Goal: Information Seeking & Learning: Learn about a topic

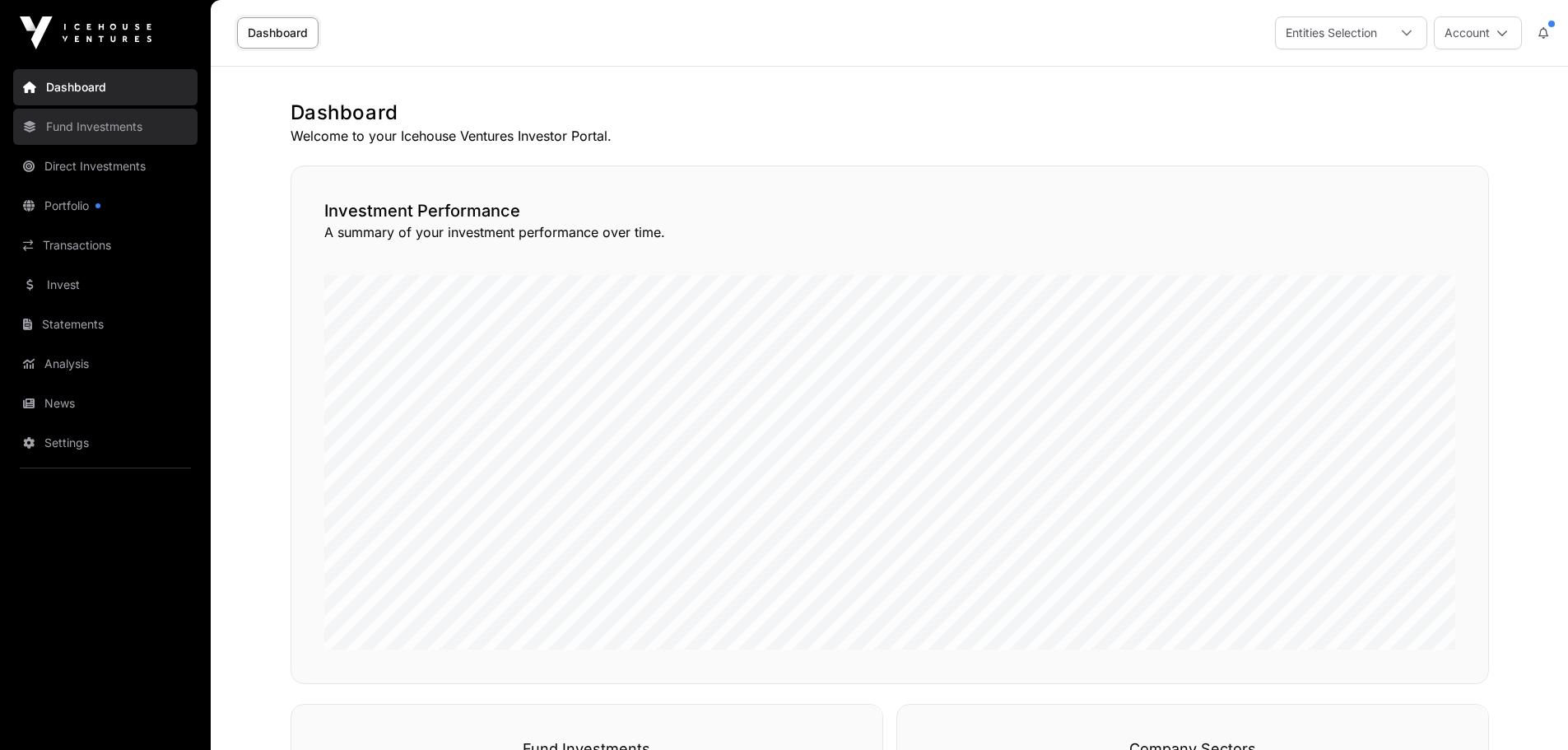
click at [113, 130] on link "Fund Investments" at bounding box center [106, 127] width 184 height 37
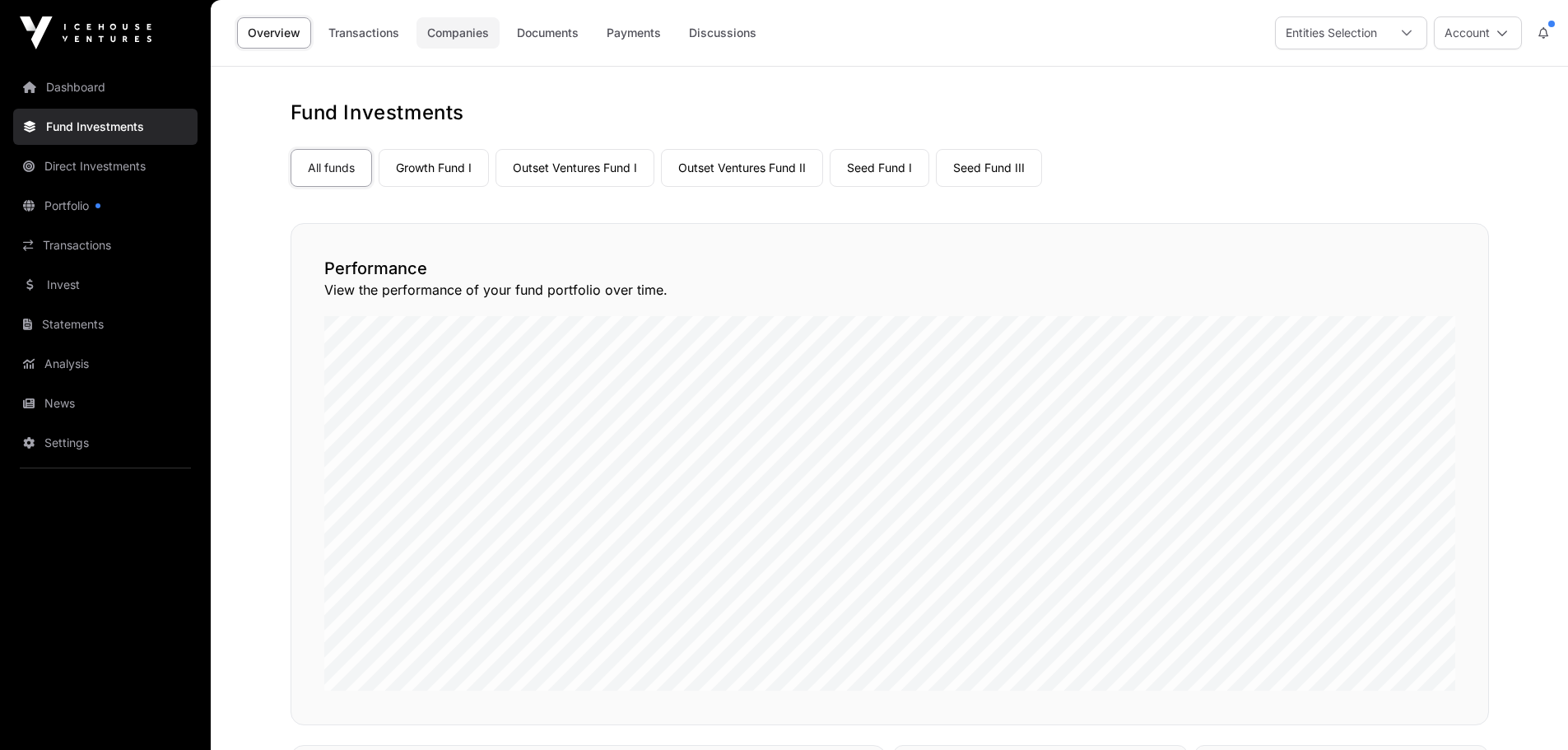
click at [453, 36] on link "Companies" at bounding box center [458, 33] width 83 height 32
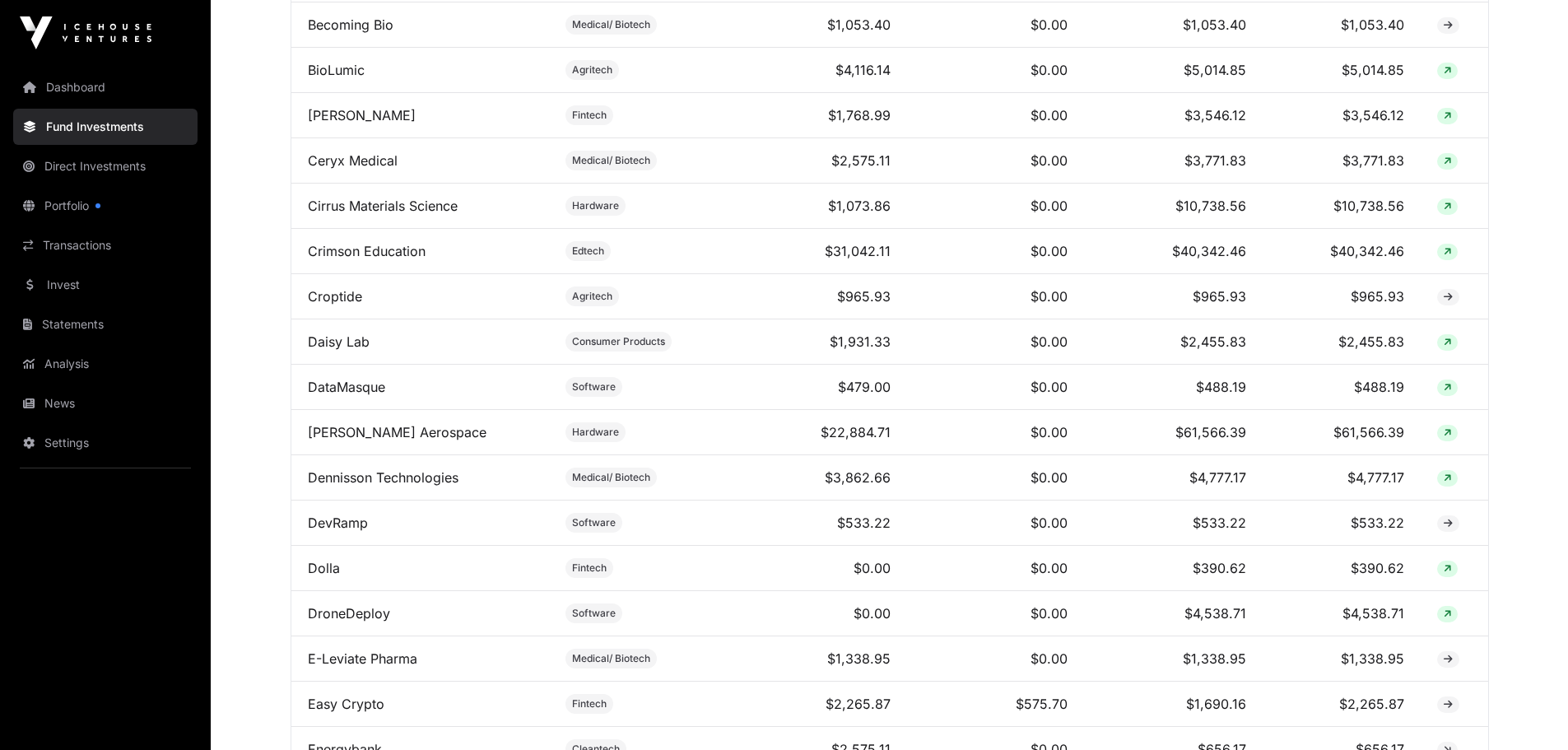
scroll to position [1563, 0]
click at [342, 394] on link "DataMasque" at bounding box center [347, 385] width 77 height 17
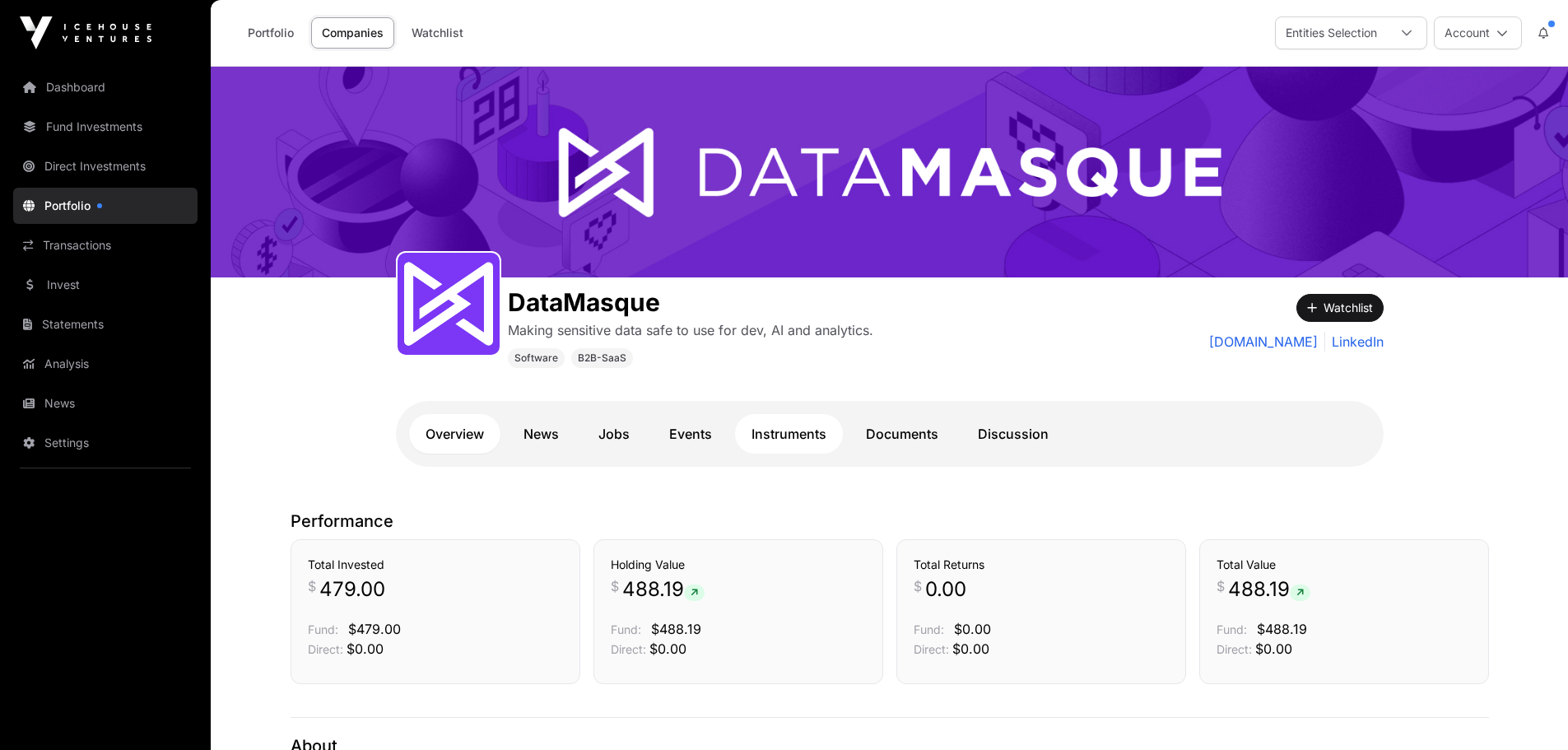
click at [795, 436] on link "Instruments" at bounding box center [789, 434] width 108 height 40
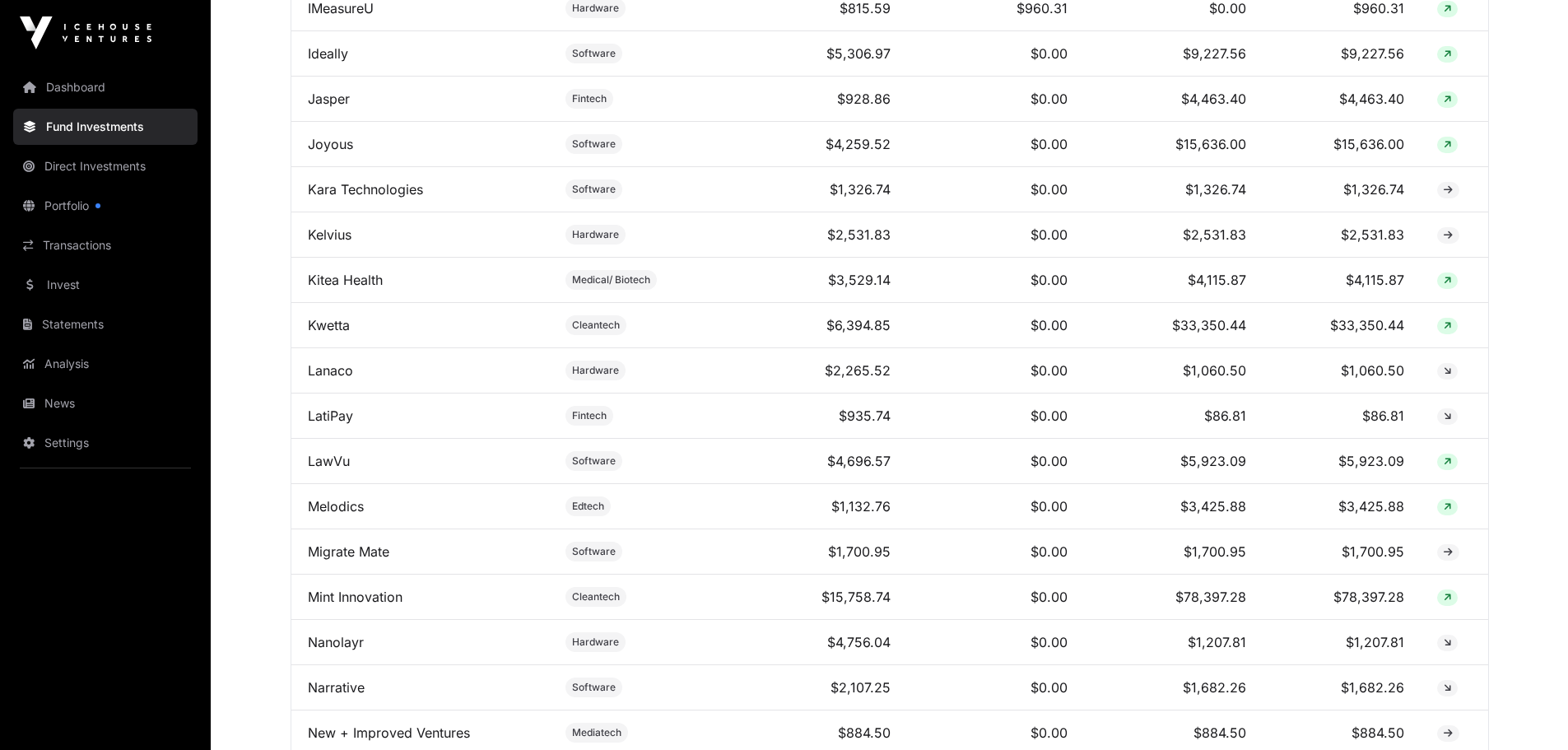
scroll to position [3045, 0]
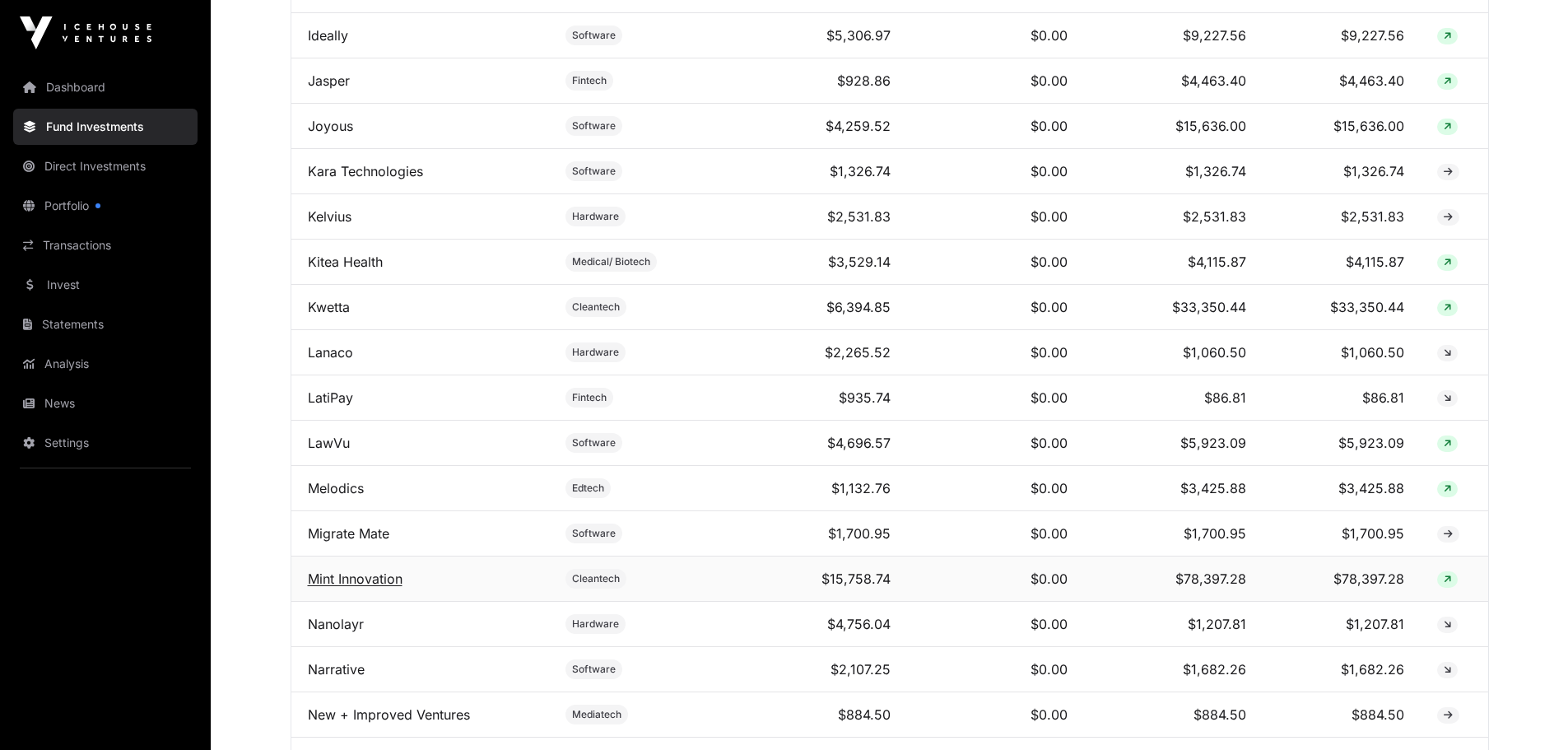
click at [391, 586] on link "Mint Innovation" at bounding box center [356, 579] width 95 height 17
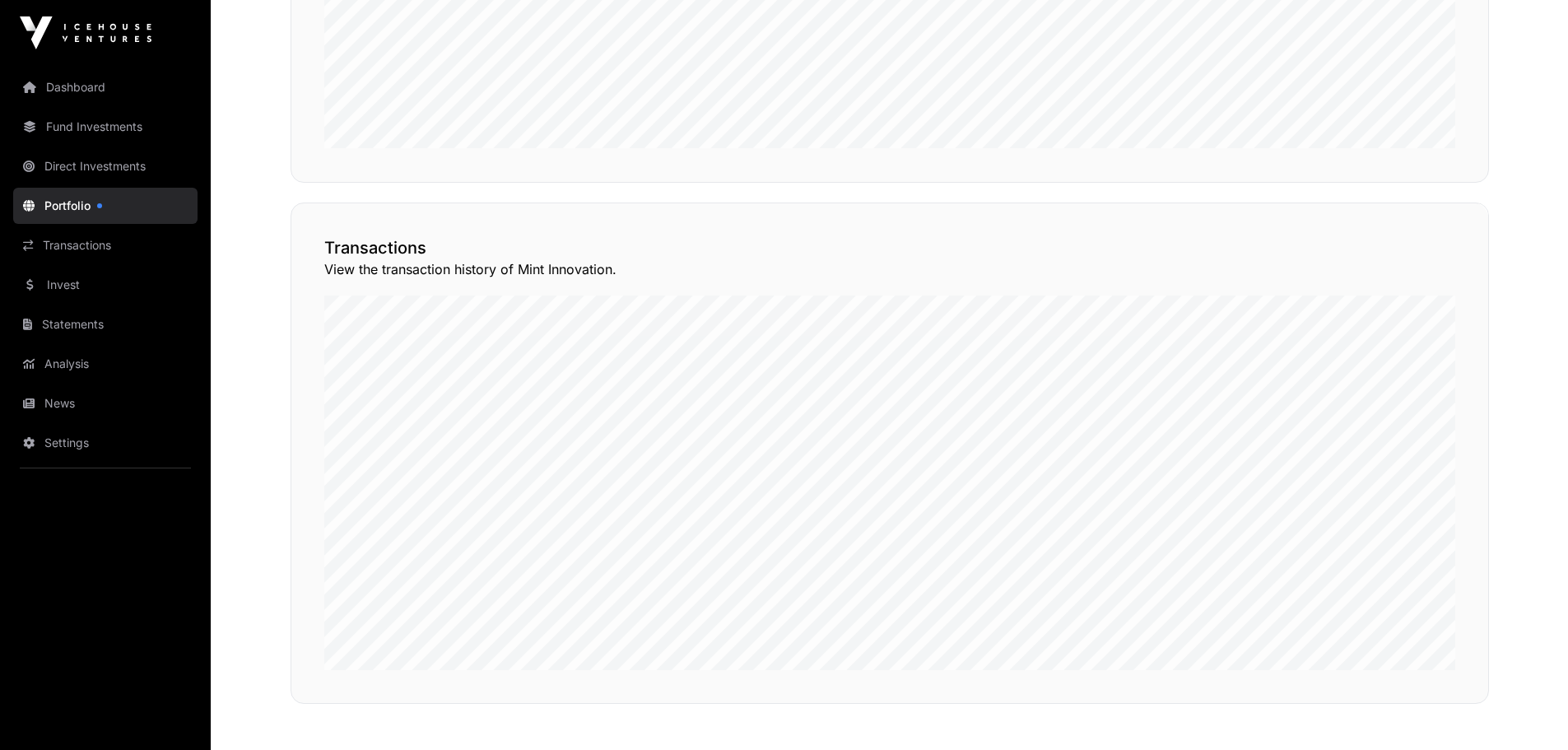
scroll to position [1152, 0]
